Goal: Task Accomplishment & Management: Manage account settings

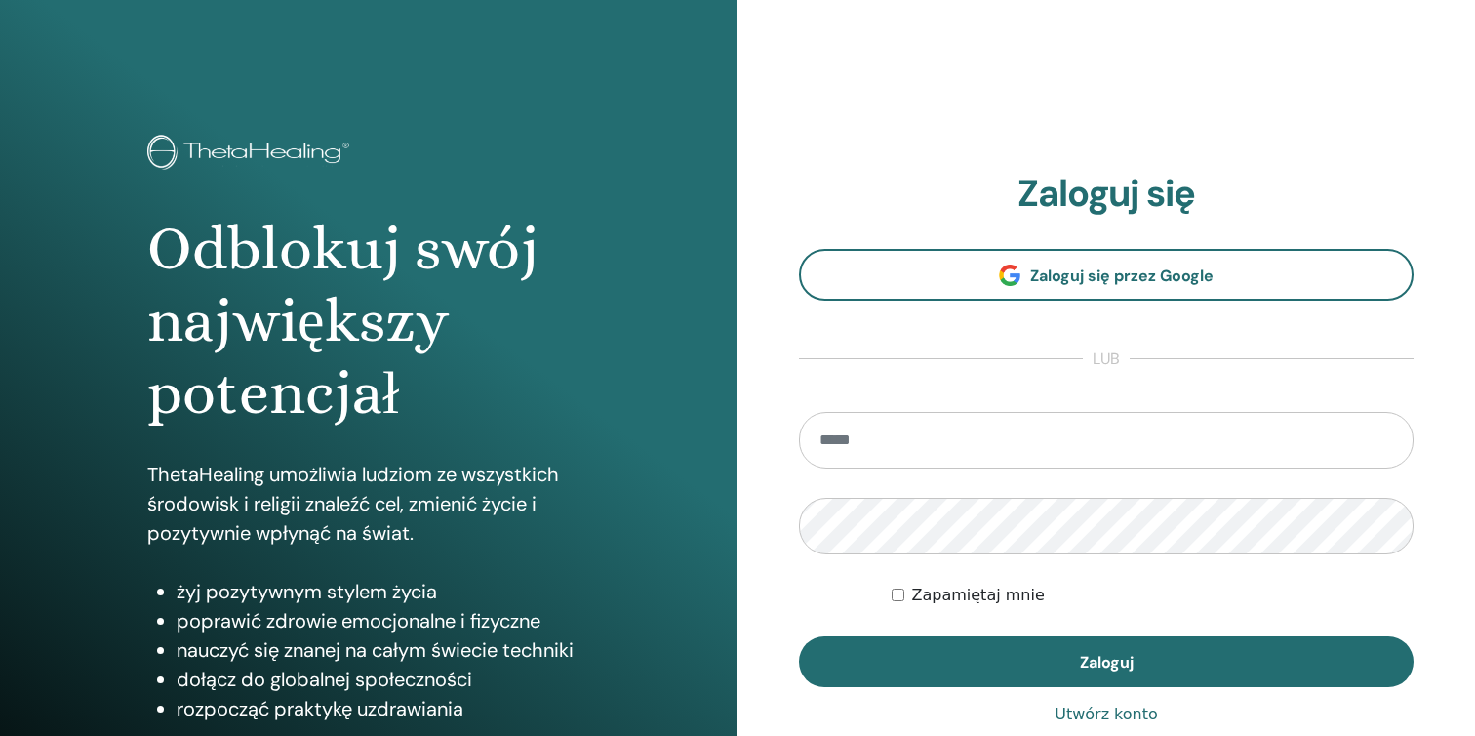
click at [916, 452] on input "email" at bounding box center [1106, 440] width 615 height 57
type input "**********"
click at [799, 636] on button "Zaloguj" at bounding box center [1106, 661] width 615 height 51
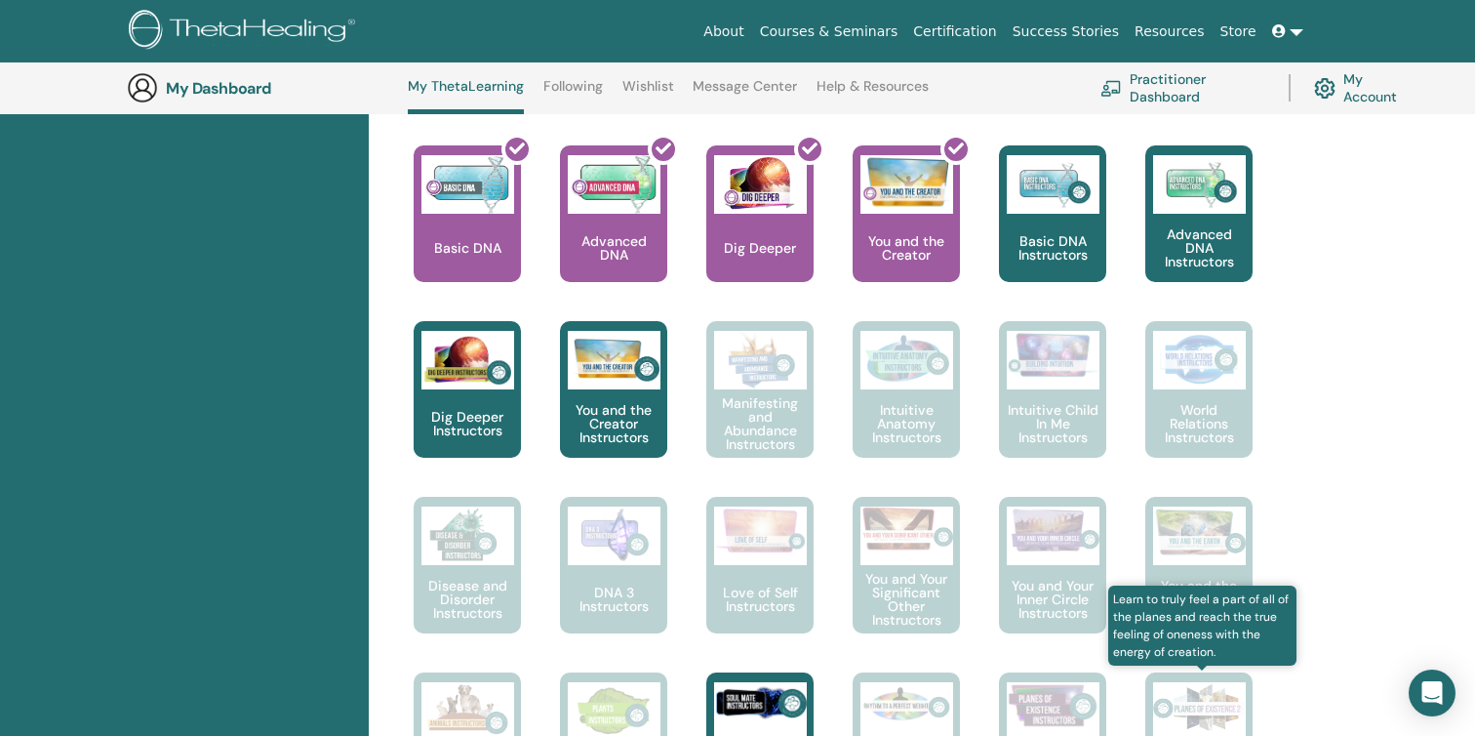
scroll to position [599, 0]
